Goal: Task Accomplishment & Management: Use online tool/utility

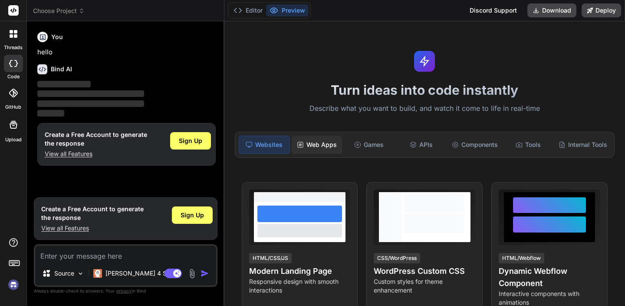
click at [316, 147] on div "Web Apps" at bounding box center [317, 144] width 50 height 18
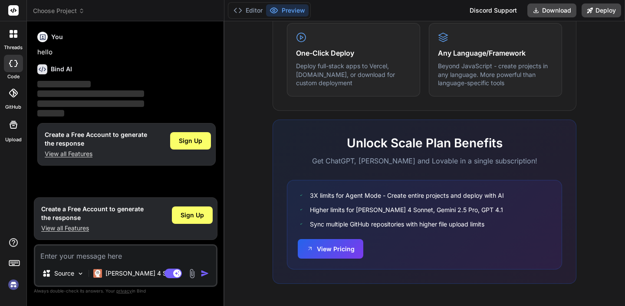
scroll to position [533, 0]
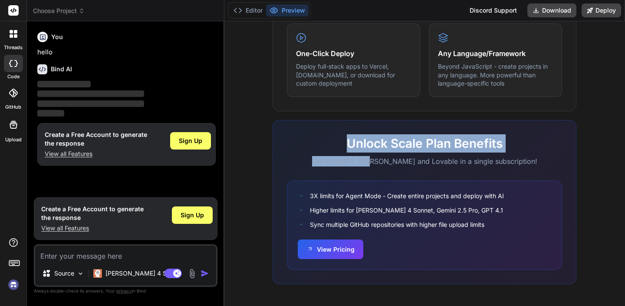
drag, startPoint x: 338, startPoint y: 143, endPoint x: 387, endPoint y: 159, distance: 51.2
click at [387, 159] on div "Unlock Scale Plan Benefits Get ChatGPT, [PERSON_NAME] and Lovable in a single s…" at bounding box center [424, 150] width 275 height 32
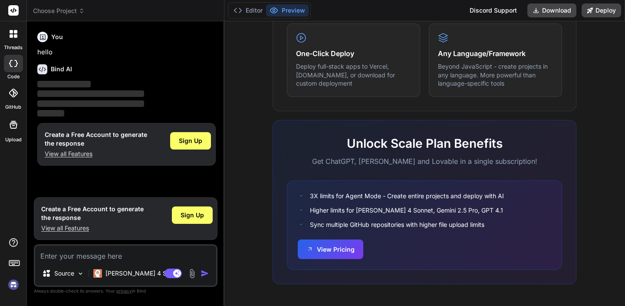
click at [355, 176] on div "Unlock Scale Plan Benefits Get ChatGPT, [PERSON_NAME] and Lovable in a single s…" at bounding box center [425, 202] width 304 height 164
click at [69, 134] on h1 "Create a Free Account to generate the response" at bounding box center [96, 138] width 102 height 17
click at [84, 144] on h1 "Create a Free Account to generate the response" at bounding box center [96, 138] width 102 height 17
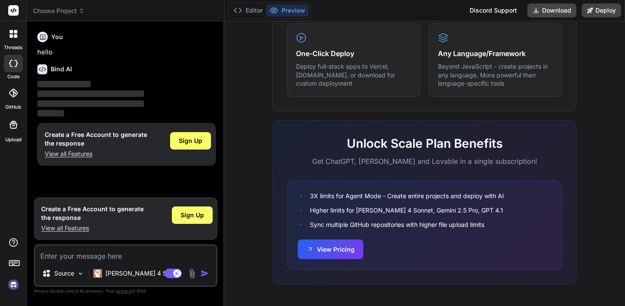
click at [84, 144] on h1 "Create a Free Account to generate the response" at bounding box center [96, 138] width 102 height 17
click at [11, 30] on icon at bounding box center [11, 31] width 3 height 3
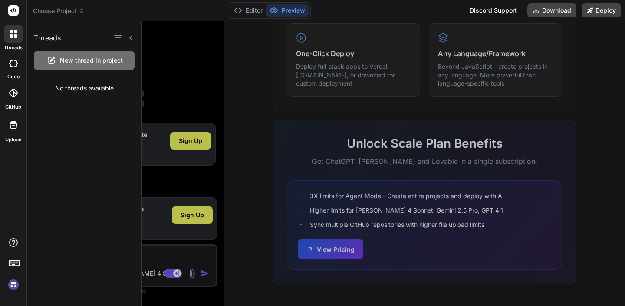
click at [12, 32] on icon at bounding box center [11, 31] width 3 height 3
click at [12, 10] on icon at bounding box center [13, 10] width 7 height 5
click at [16, 30] on icon at bounding box center [14, 34] width 8 height 8
click at [72, 62] on span "New thread in project" at bounding box center [91, 60] width 63 height 9
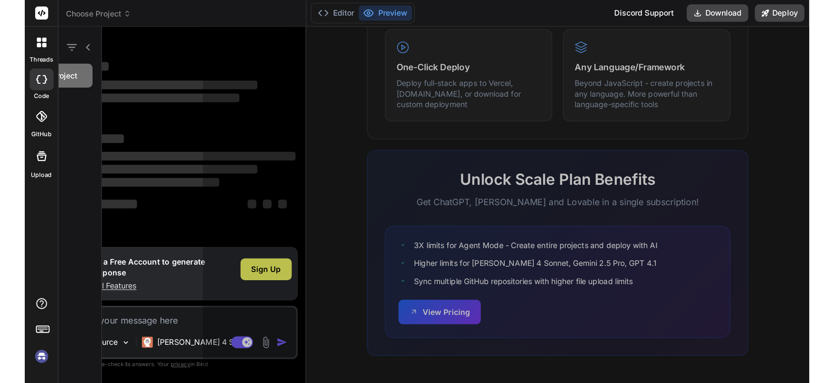
scroll to position [8, 0]
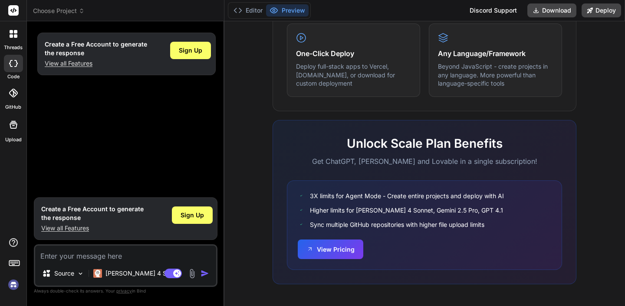
click at [73, 225] on p "View all Features" at bounding box center [92, 228] width 102 height 9
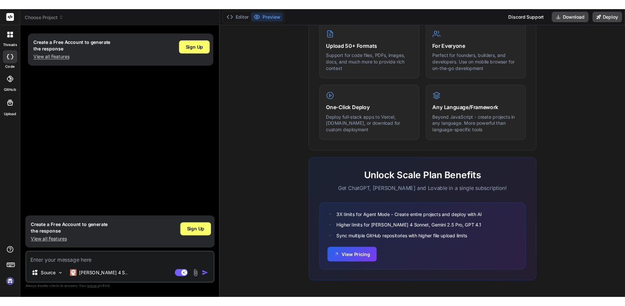
scroll to position [448, 0]
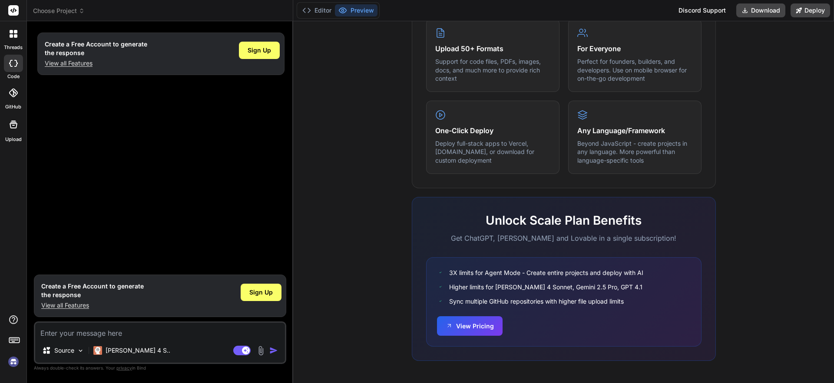
type textarea "x"
